Goal: Task Accomplishment & Management: Use online tool/utility

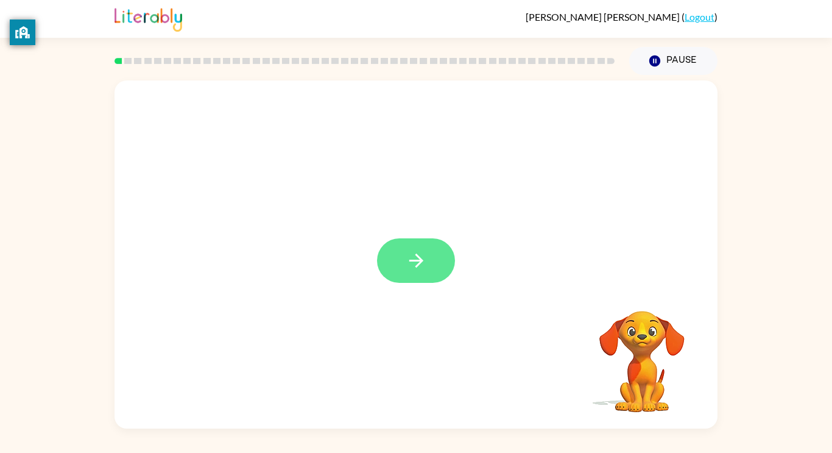
click at [390, 245] on button "button" at bounding box center [416, 260] width 78 height 44
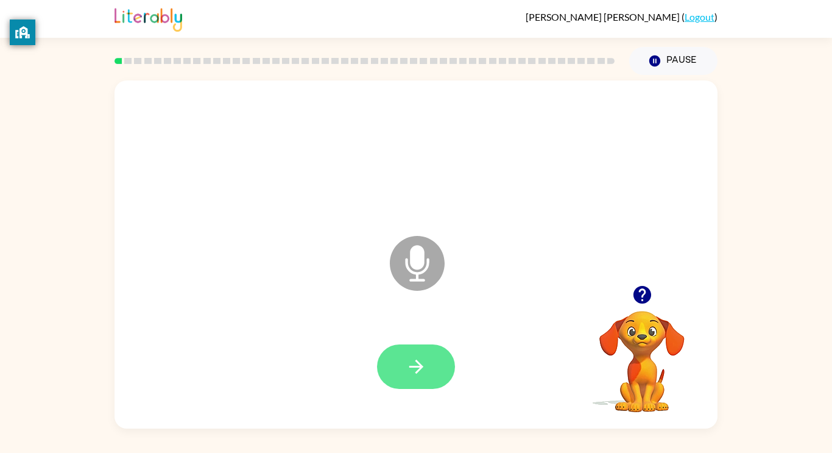
click at [399, 372] on button "button" at bounding box center [416, 366] width 78 height 44
click at [643, 291] on icon "button" at bounding box center [642, 295] width 18 height 18
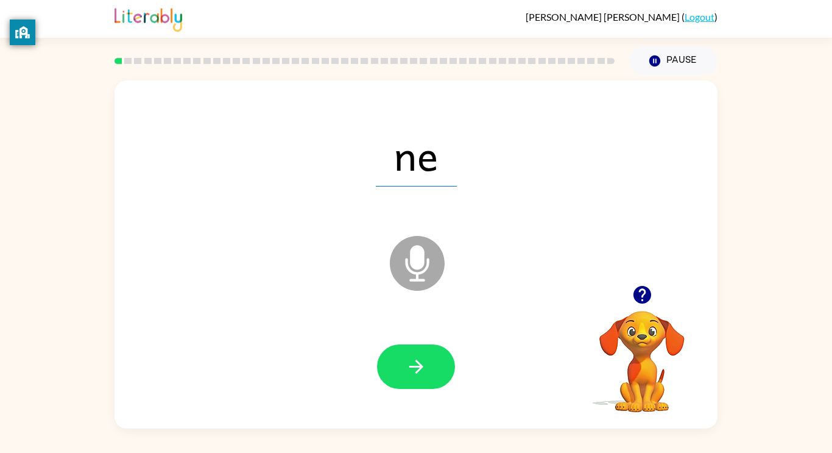
click at [639, 288] on icon "button" at bounding box center [642, 295] width 18 height 18
click at [440, 370] on button "button" at bounding box center [416, 366] width 78 height 44
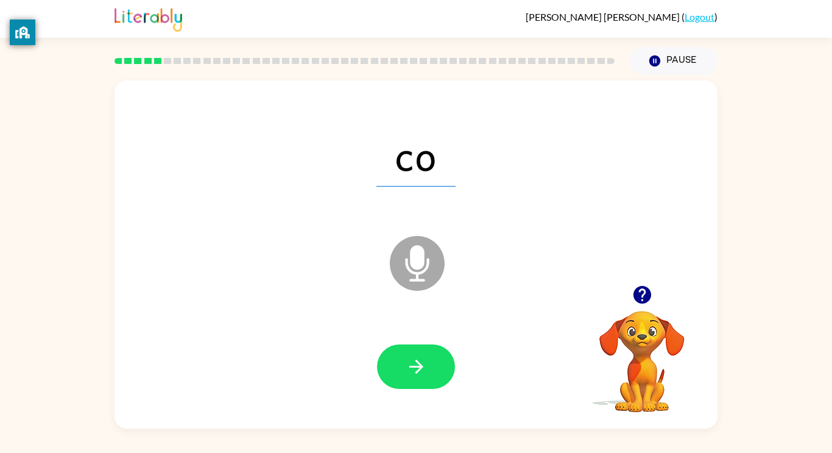
click at [440, 370] on button "button" at bounding box center [416, 366] width 78 height 44
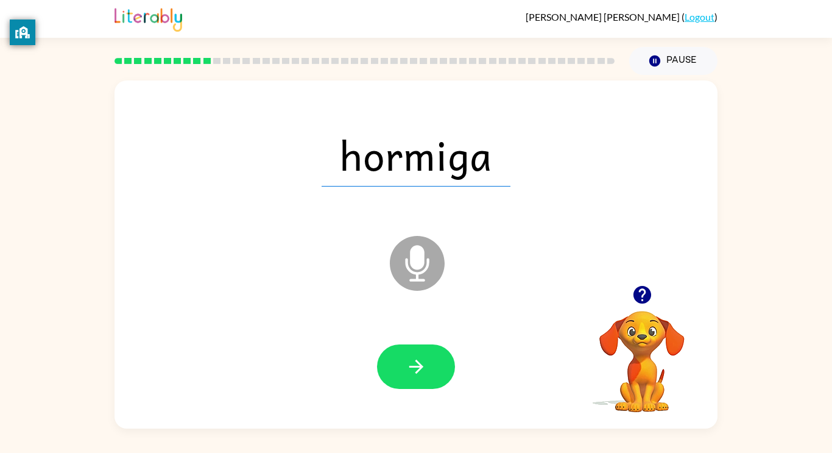
click at [440, 370] on button "button" at bounding box center [416, 366] width 78 height 44
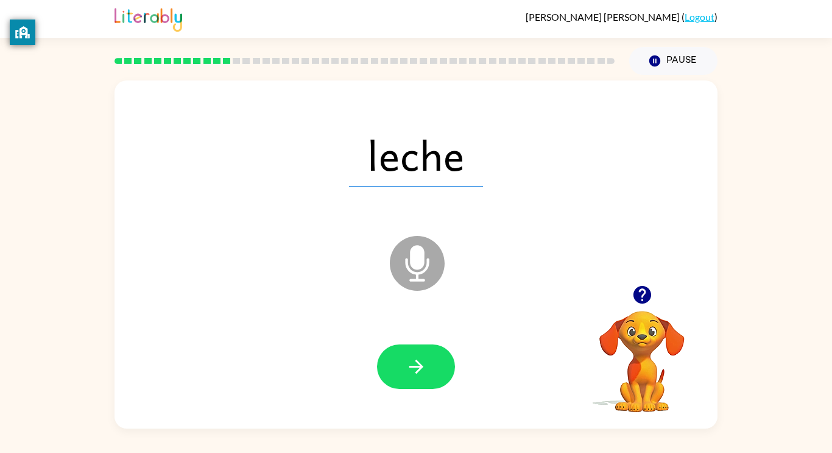
click at [440, 370] on button "button" at bounding box center [416, 366] width 78 height 44
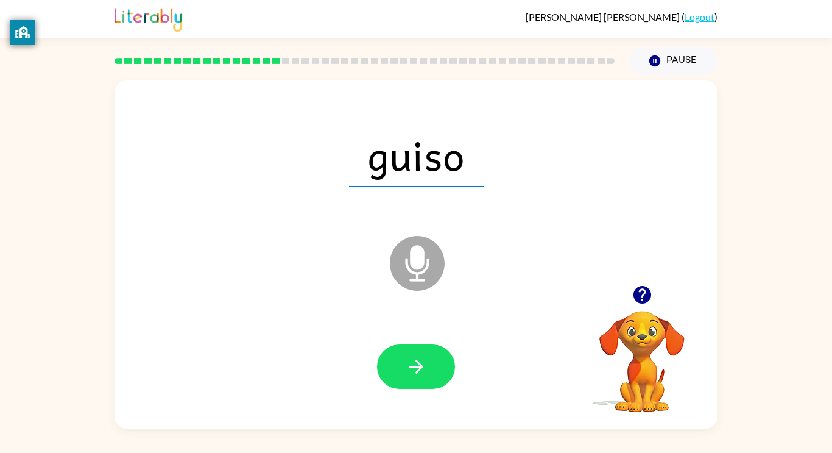
click at [440, 370] on button "button" at bounding box center [416, 366] width 78 height 44
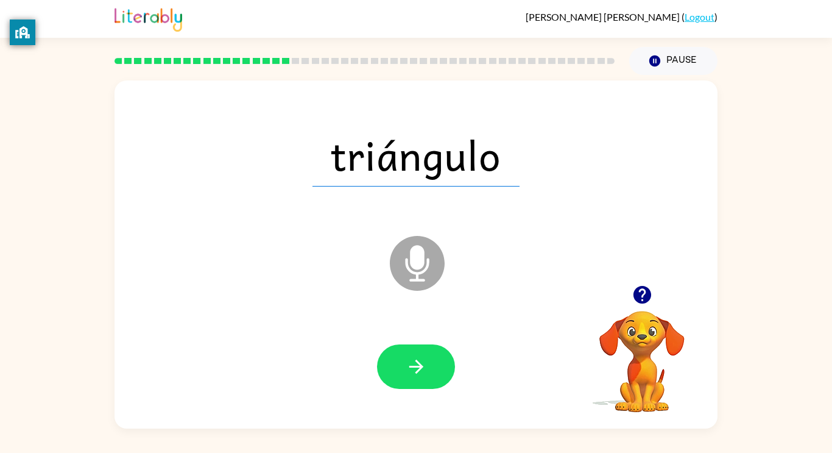
click at [440, 370] on button "button" at bounding box center [416, 366] width 78 height 44
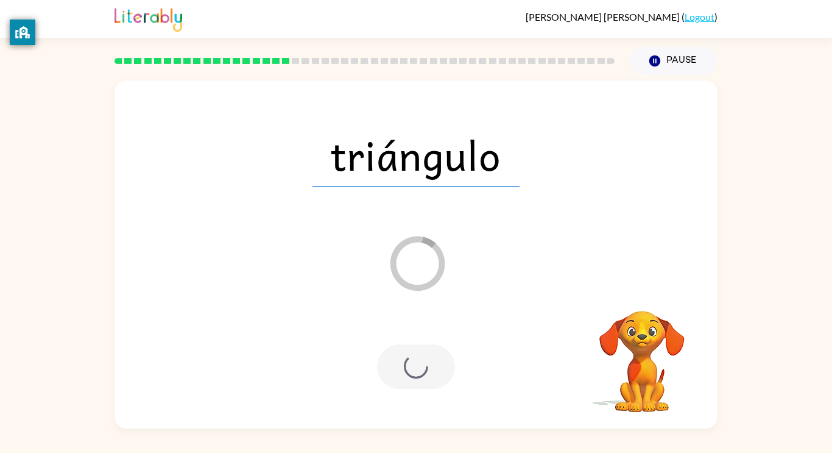
click at [440, 370] on div at bounding box center [416, 366] width 78 height 44
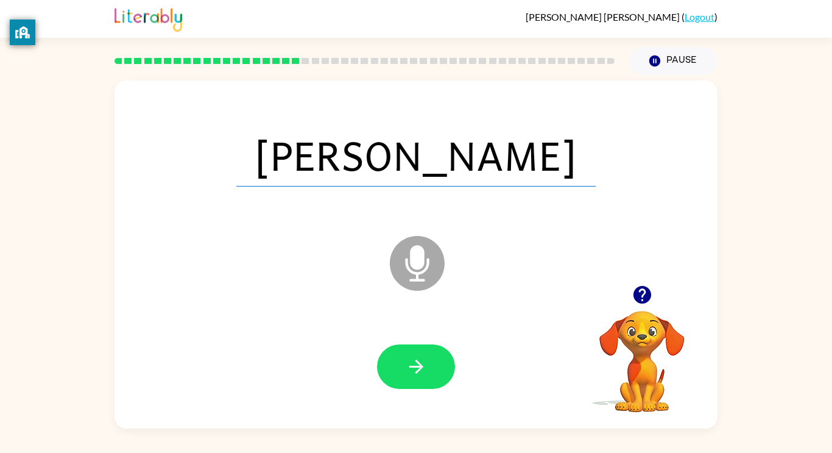
click at [440, 370] on button "button" at bounding box center [416, 366] width 78 height 44
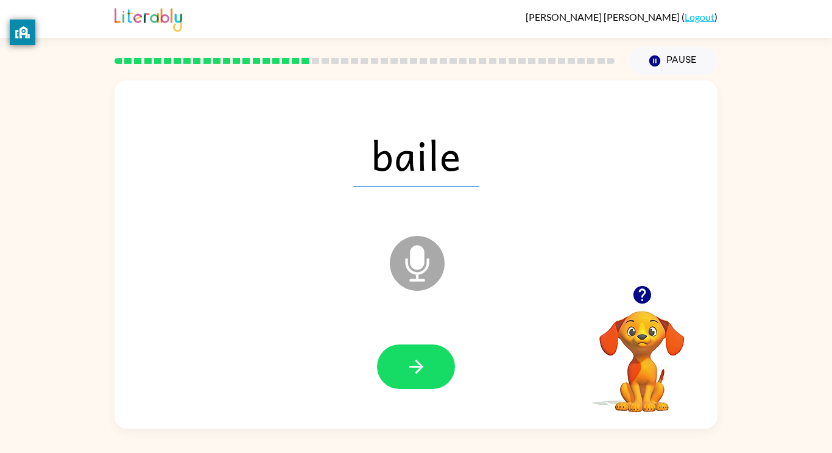
click at [440, 370] on button "button" at bounding box center [416, 366] width 78 height 44
